Goal: Task Accomplishment & Management: Manage account settings

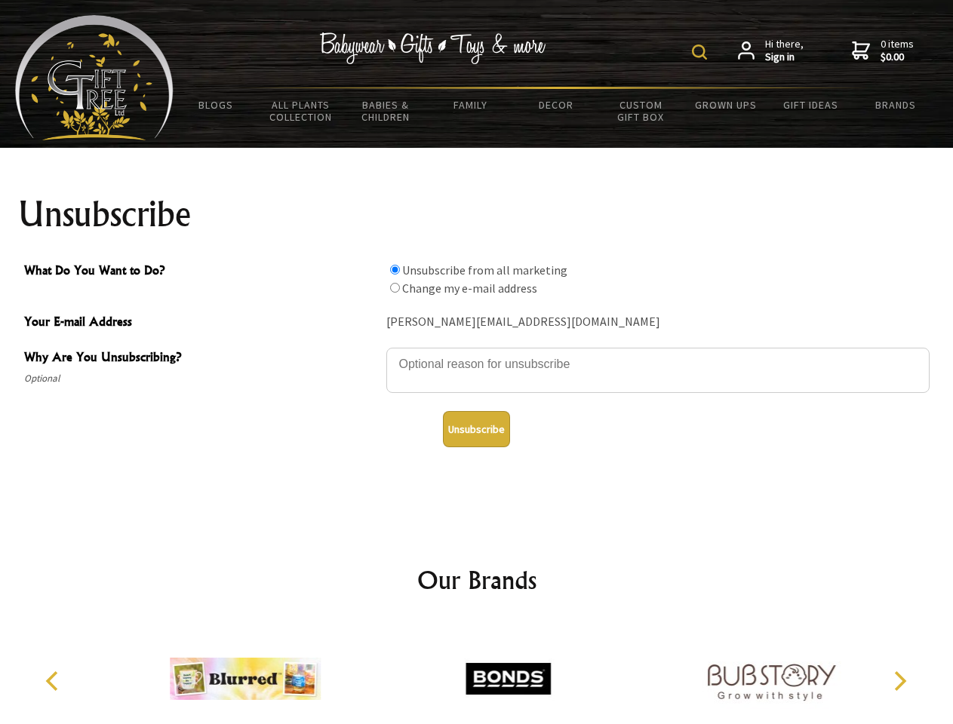
click at [702, 52] on img at bounding box center [699, 52] width 15 height 15
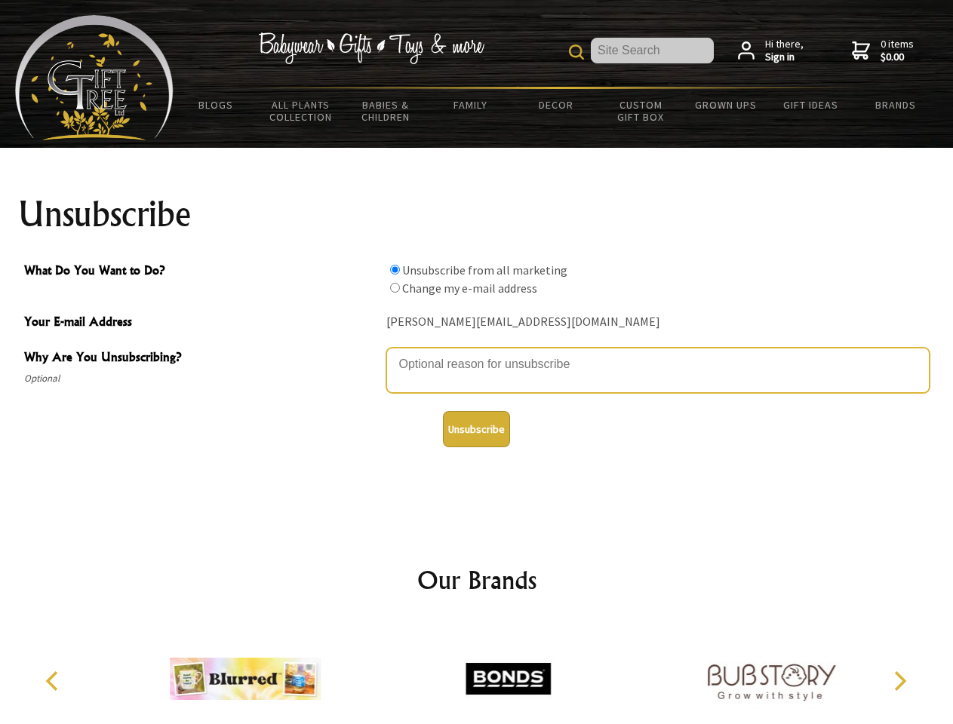
click at [477, 353] on textarea "Why Are You Unsubscribing?" at bounding box center [657, 370] width 543 height 45
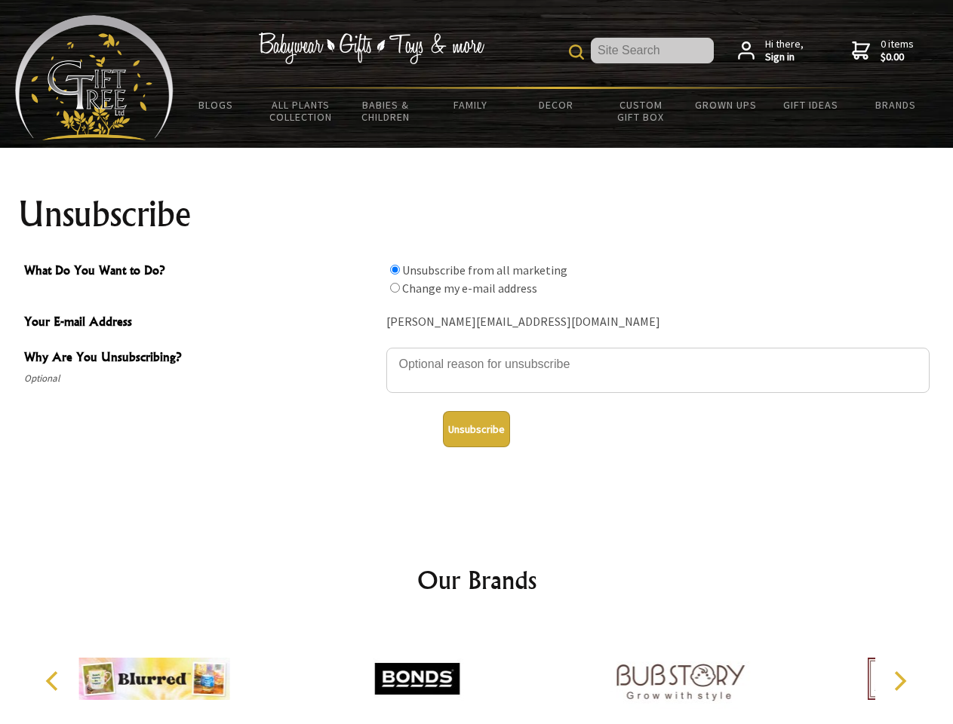
click at [395, 269] on input "What Do You Want to Do?" at bounding box center [395, 270] width 10 height 10
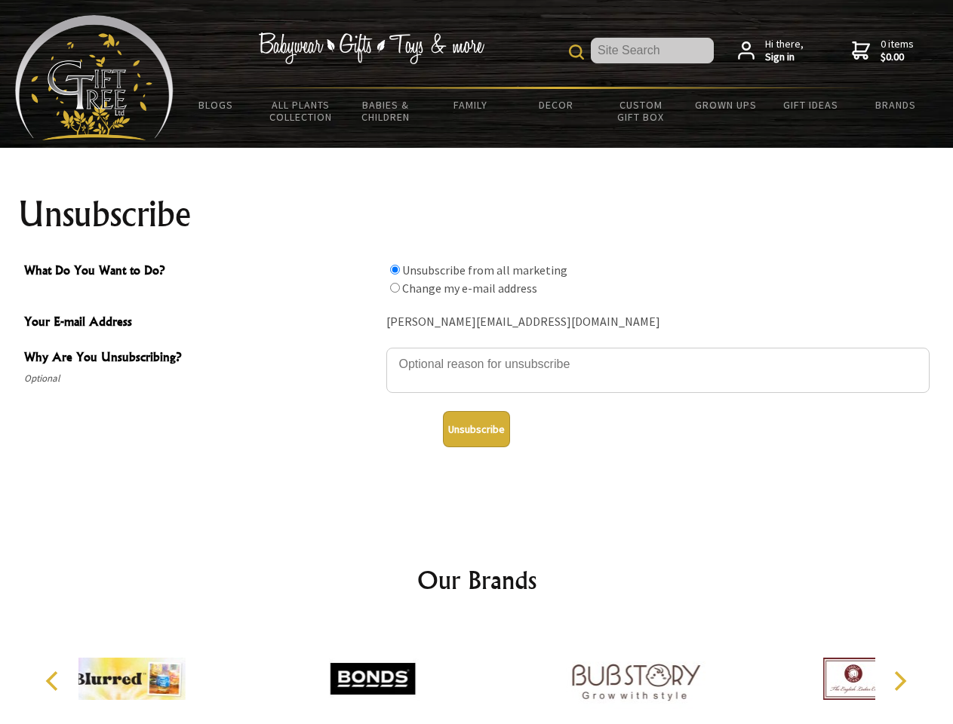
click at [395, 287] on input "What Do You Want to Do?" at bounding box center [395, 288] width 10 height 10
radio input "true"
click at [476, 429] on button "Unsubscribe" at bounding box center [476, 429] width 67 height 36
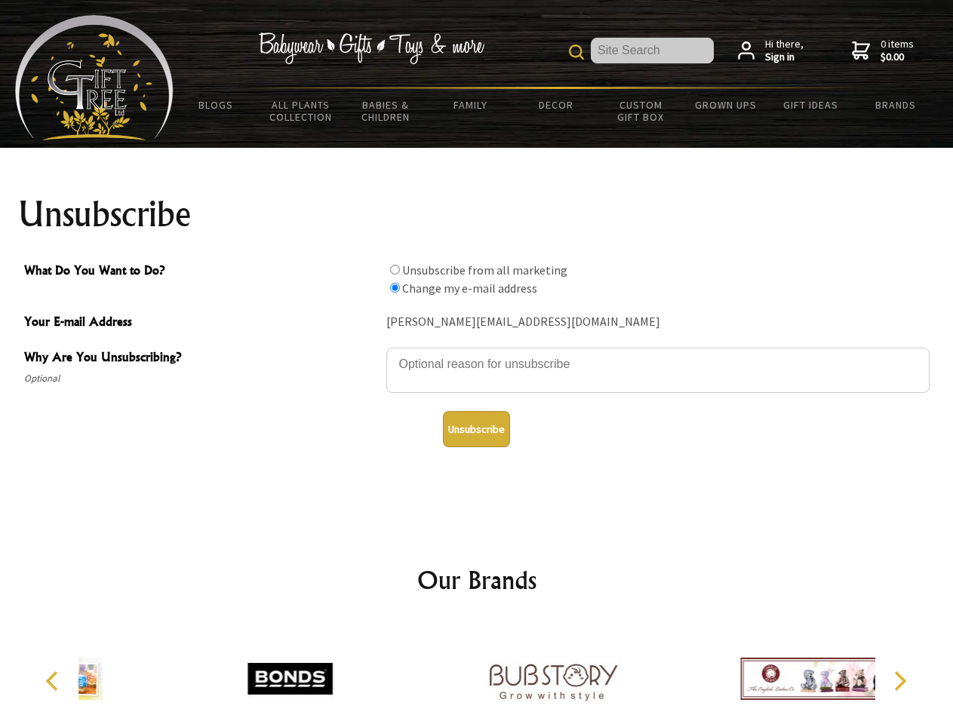
click at [54, 681] on icon "Previous" at bounding box center [54, 681] width 20 height 20
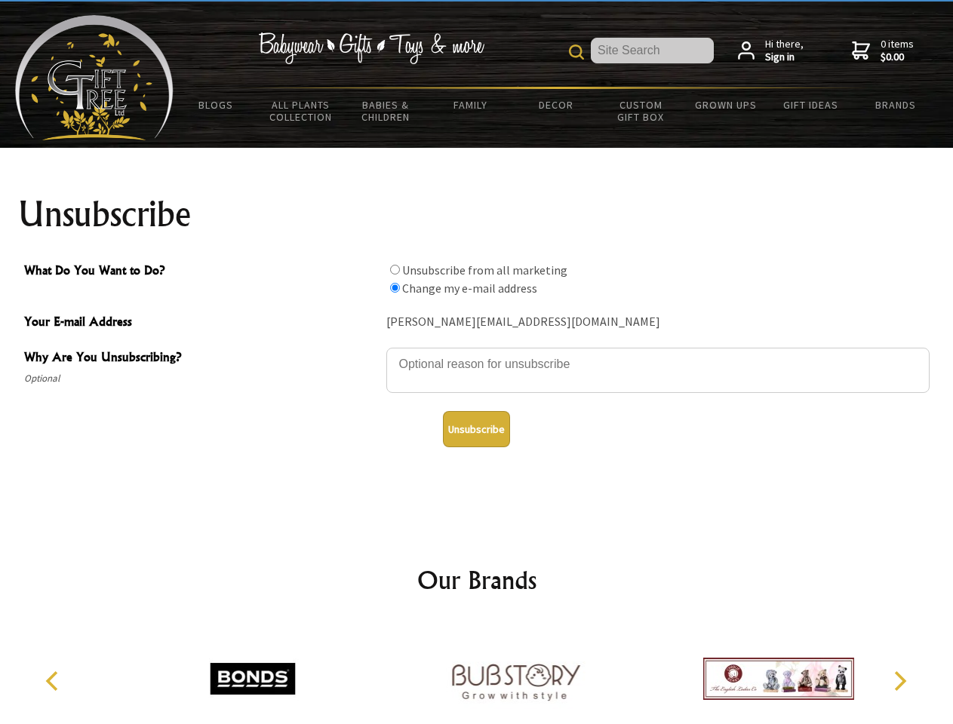
click at [899, 681] on icon "Next" at bounding box center [899, 681] width 20 height 20
